Goal: Download file/media

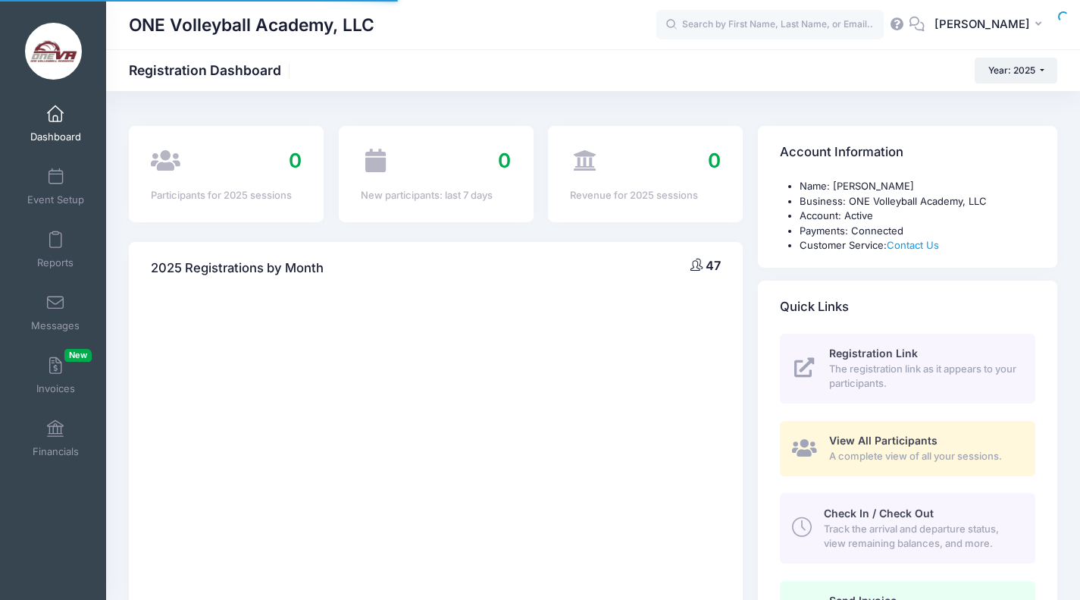
select select
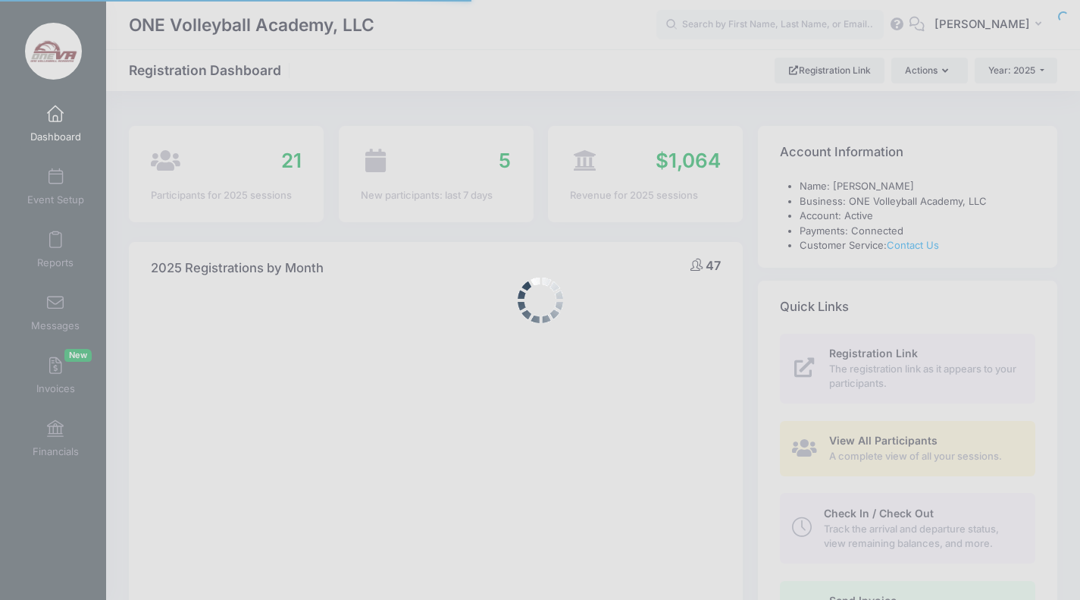
drag, startPoint x: 0, startPoint y: 0, endPoint x: 587, endPoint y: 97, distance: 594.7
click at [587, 97] on div at bounding box center [540, 300] width 1080 height 600
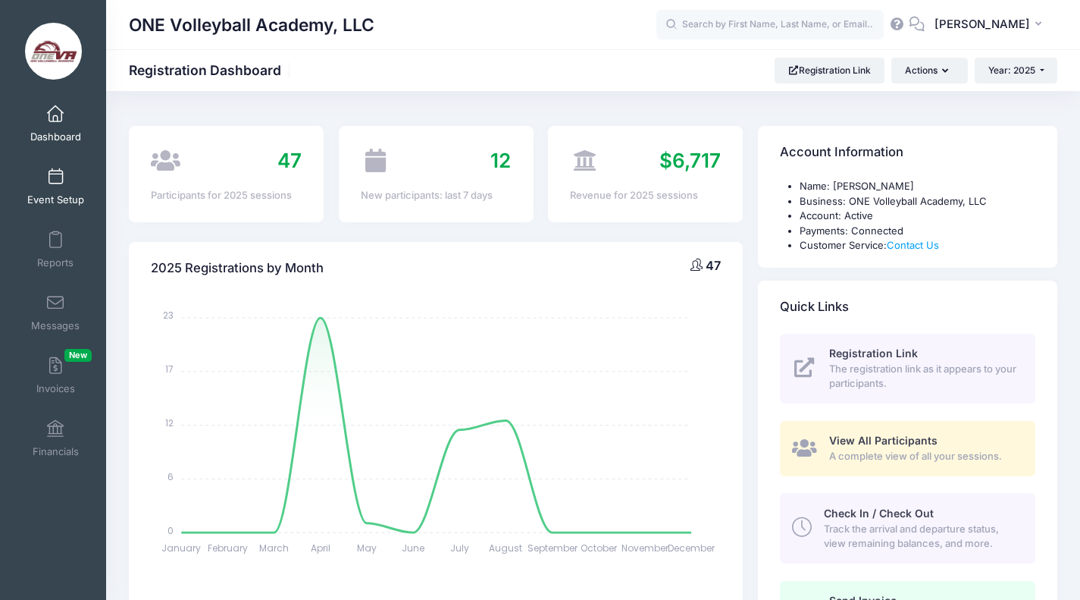
click at [52, 193] on link "Event Setup" at bounding box center [56, 186] width 72 height 53
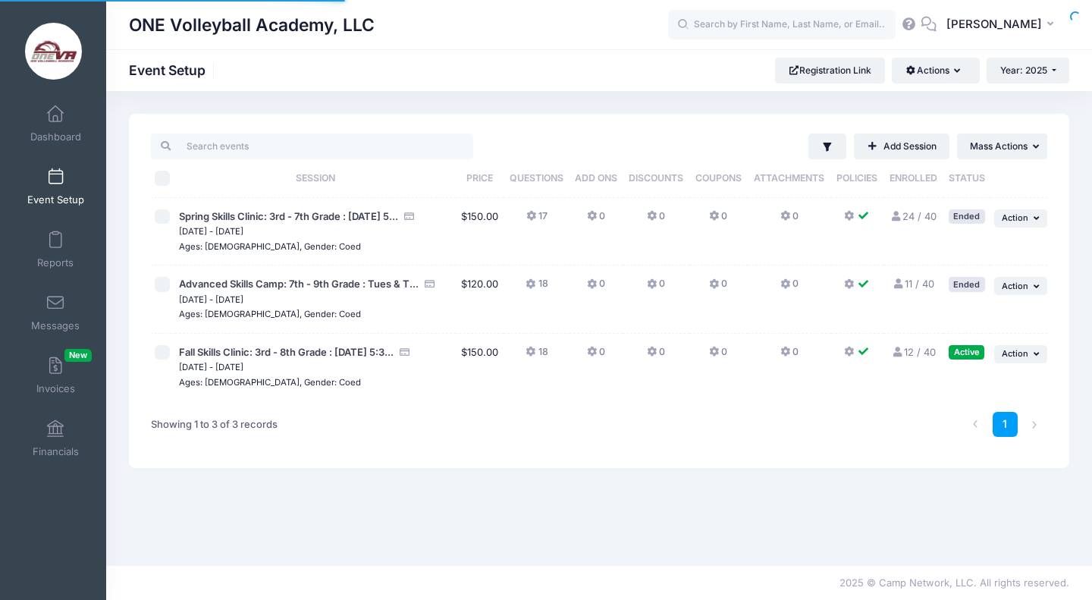
click at [55, 247] on span at bounding box center [55, 240] width 0 height 17
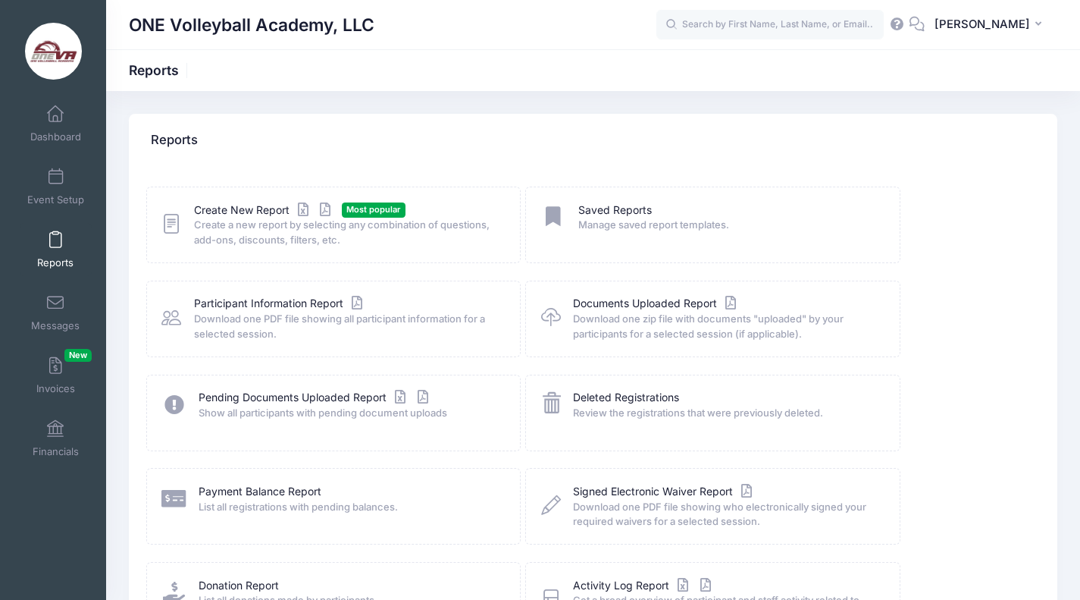
click at [301, 312] on span "Download one PDF file showing all participant information for a selected sessio…" at bounding box center [347, 327] width 306 height 30
click at [291, 296] on link "Participant Information Report" at bounding box center [280, 304] width 172 height 16
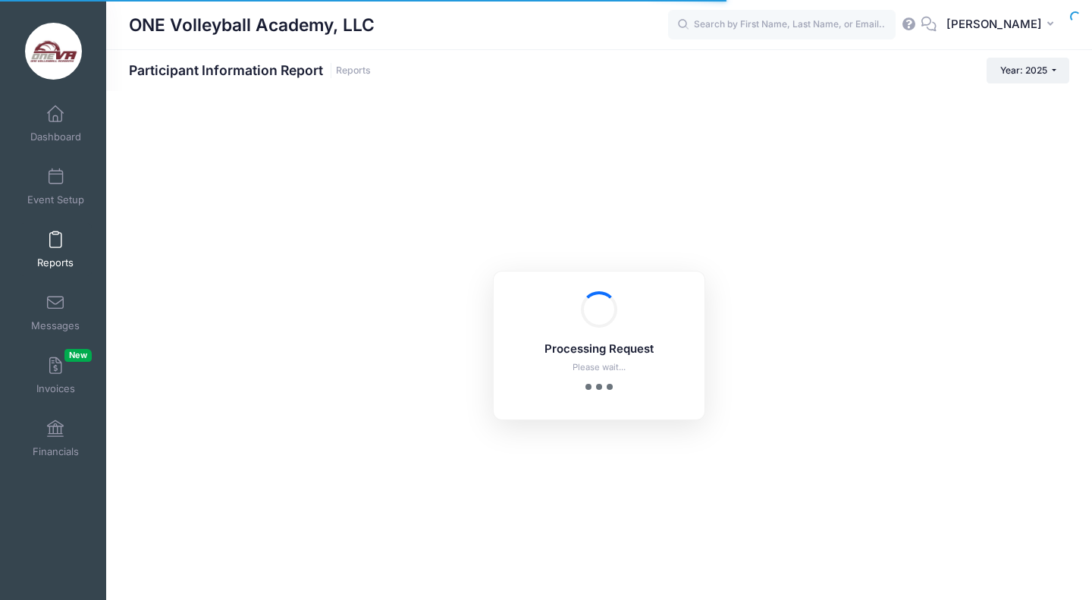
checkbox input "true"
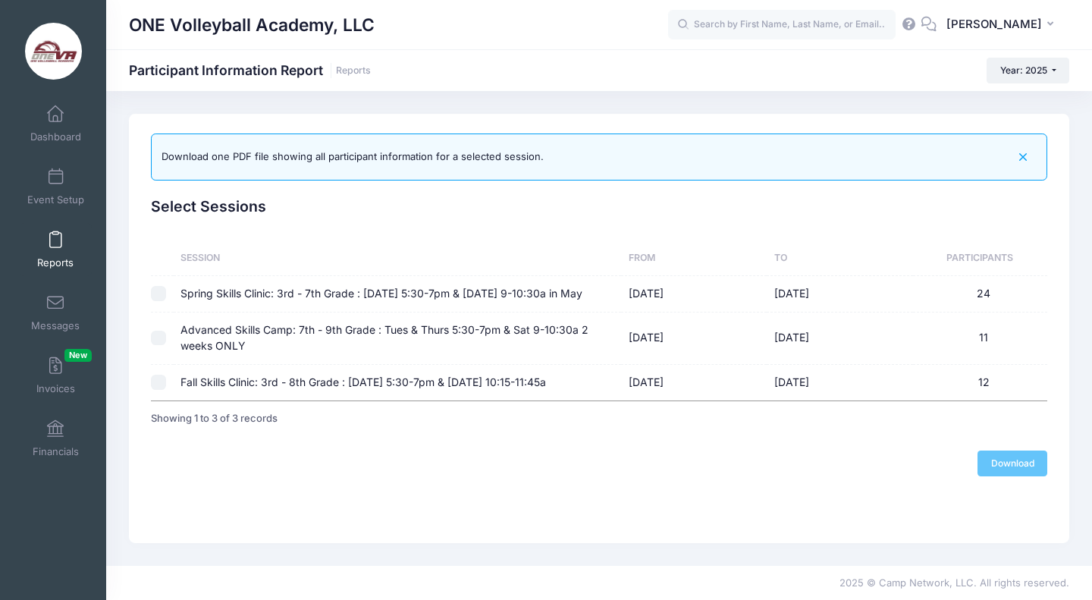
drag, startPoint x: 531, startPoint y: 271, endPoint x: 419, endPoint y: 207, distance: 128.3
click at [419, 207] on h2 "Select Sessions" at bounding box center [599, 206] width 896 height 17
click at [428, 400] on td "Fall Skills Clinic: 3rd - 8th Grade : Thursday's 5:30-7pm & Saturday's 10:15-11…" at bounding box center [398, 383] width 448 height 36
checkbox input "true"
click at [1001, 476] on link "Download" at bounding box center [1012, 463] width 70 height 26
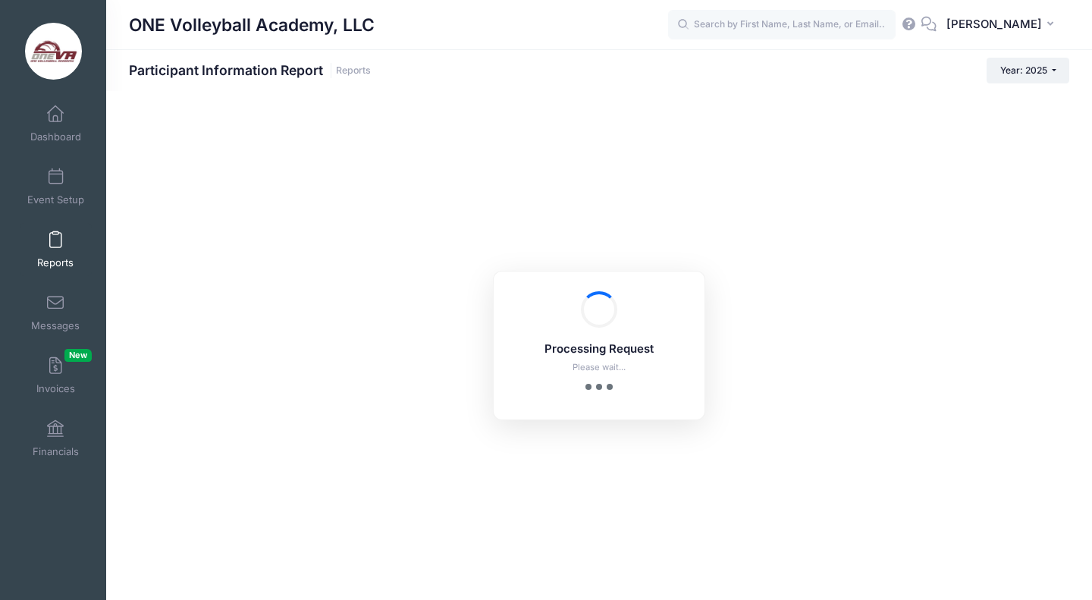
click at [1001, 476] on link "Download" at bounding box center [1012, 463] width 70 height 26
